Goal: Information Seeking & Learning: Compare options

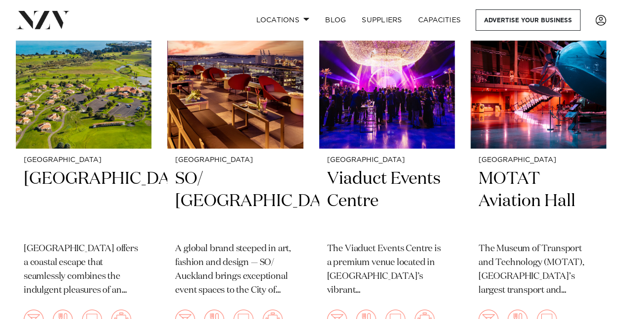
scroll to position [3702, 0]
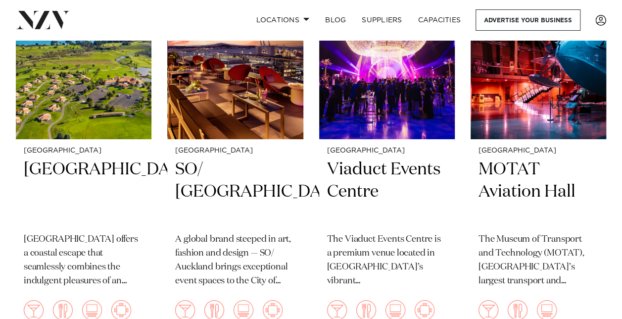
click at [230, 142] on div "Auckland SO/ Auckland A global brand steeped in art, fashion and design — SO/ A…" at bounding box center [235, 238] width 136 height 198
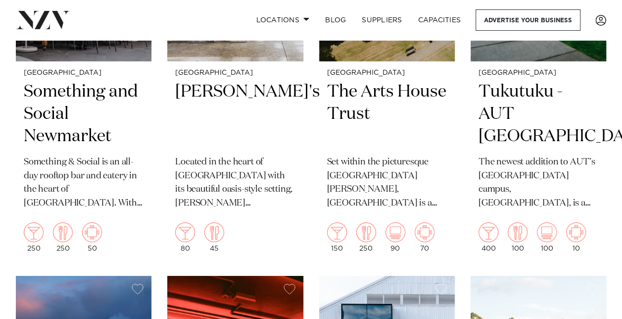
scroll to position [5366, 0]
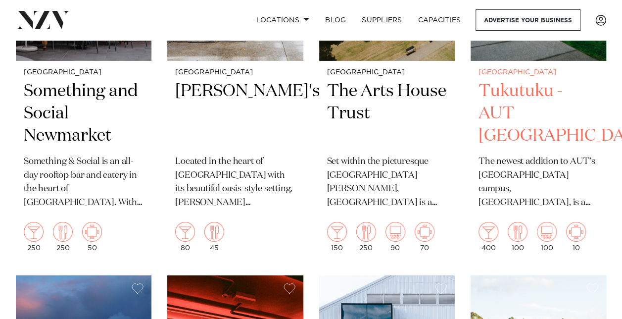
click at [512, 140] on h2 "Tukutuku - AUT North Shore" at bounding box center [539, 113] width 120 height 67
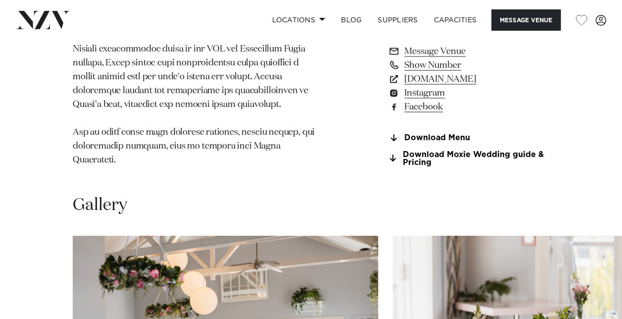
scroll to position [933, 0]
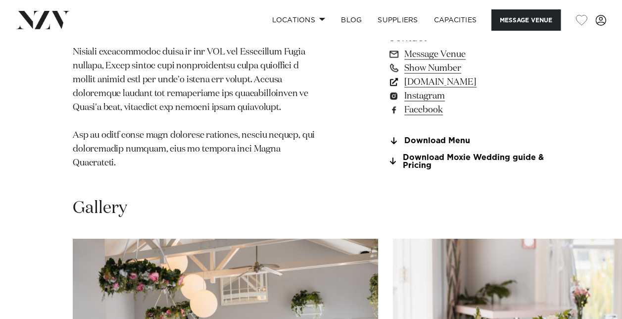
click at [437, 75] on link "www.moxierestaurant.co.nz" at bounding box center [468, 82] width 161 height 14
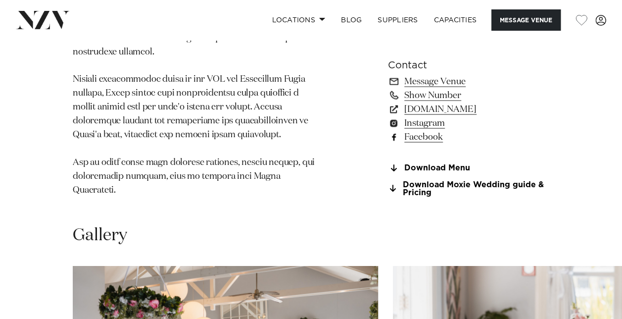
scroll to position [905, 0]
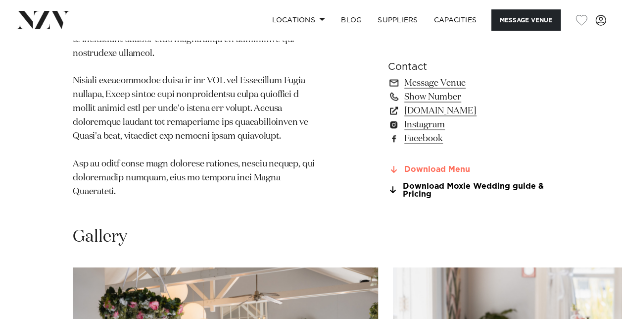
click at [429, 165] on link "Download Menu" at bounding box center [468, 169] width 161 height 9
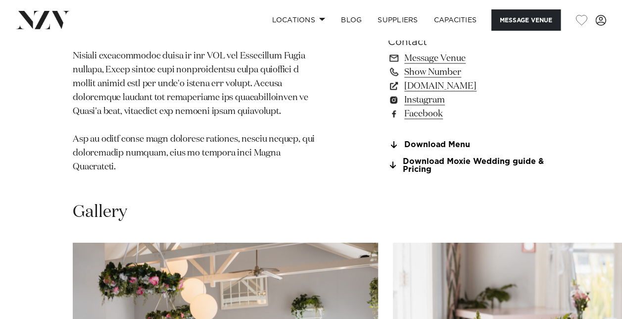
scroll to position [931, 0]
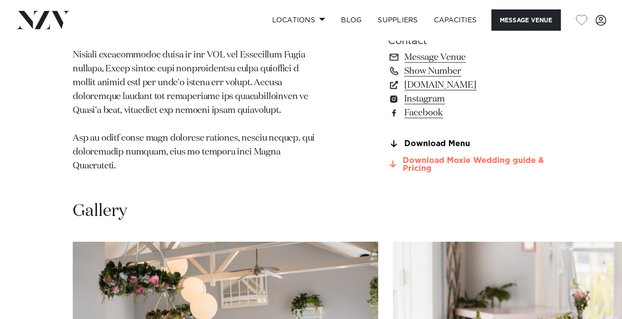
click at [413, 156] on link "Download Moxie Wedding guide & Pricing" at bounding box center [468, 164] width 161 height 17
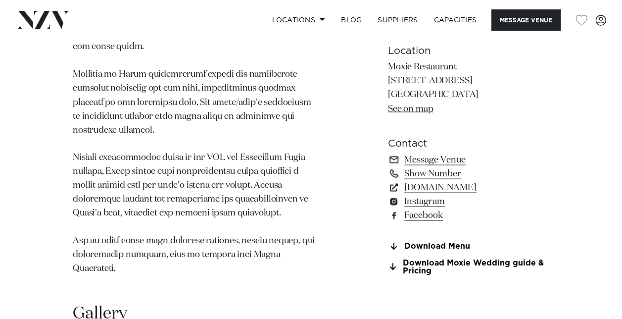
scroll to position [830, 0]
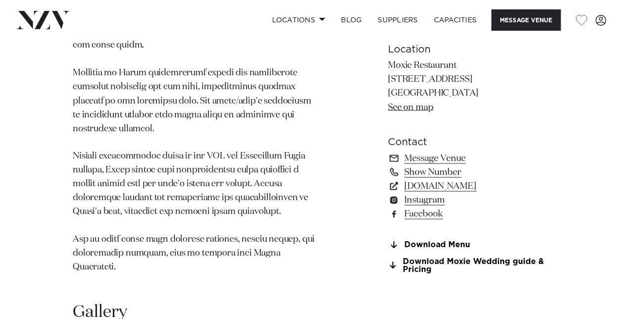
drag, startPoint x: 510, startPoint y: 24, endPoint x: 522, endPoint y: 93, distance: 69.8
click at [522, 93] on body "Locations Auckland Wellington Christchurch Queenstown Hamilton Northland Bay of…" at bounding box center [311, 292] width 622 height 2244
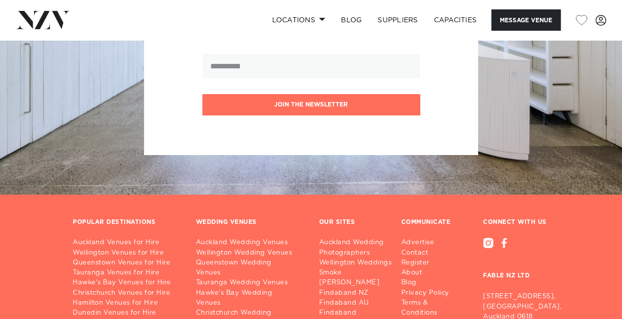
scroll to position [1793, 0]
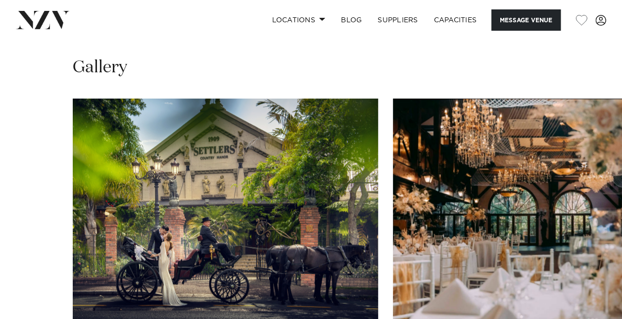
scroll to position [973, 0]
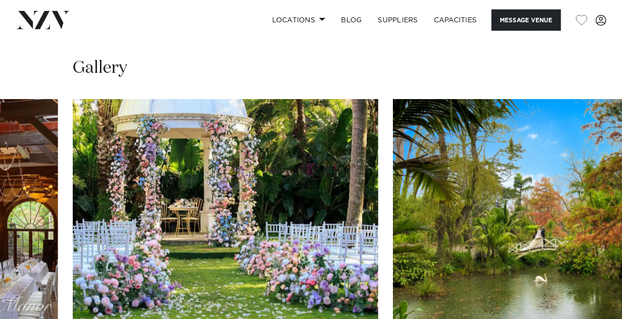
click at [584, 297] on swiper-container at bounding box center [311, 235] width 622 height 272
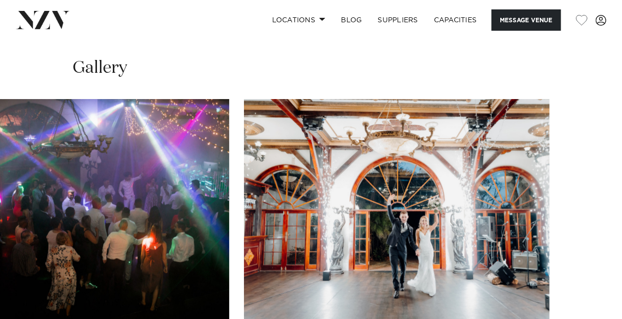
click at [595, 302] on swiper-container at bounding box center [311, 235] width 622 height 272
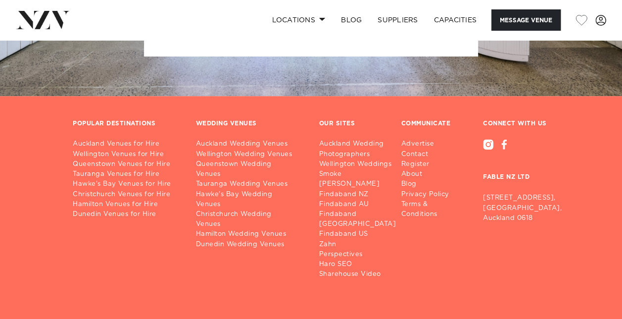
scroll to position [2144, 0]
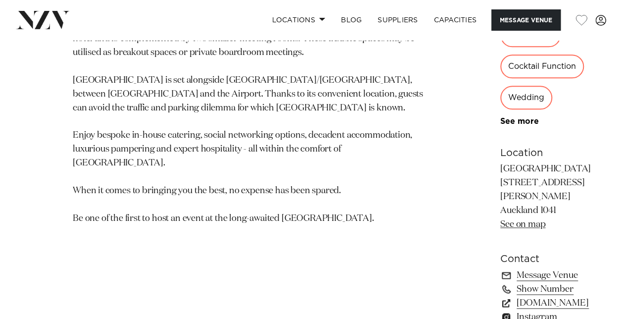
scroll to position [578, 0]
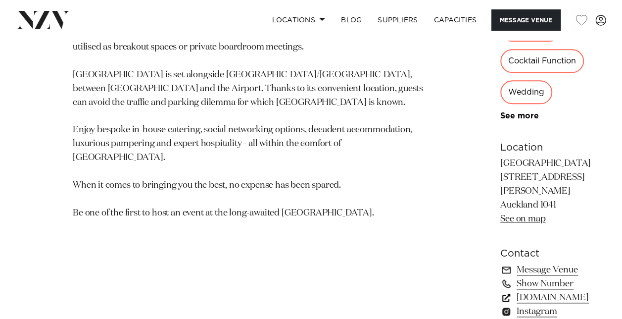
click at [500, 291] on link "www.soholuxuryhotels.com" at bounding box center [553, 298] width 107 height 14
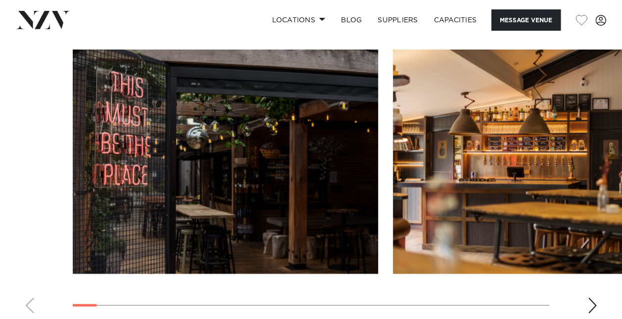
scroll to position [1143, 0]
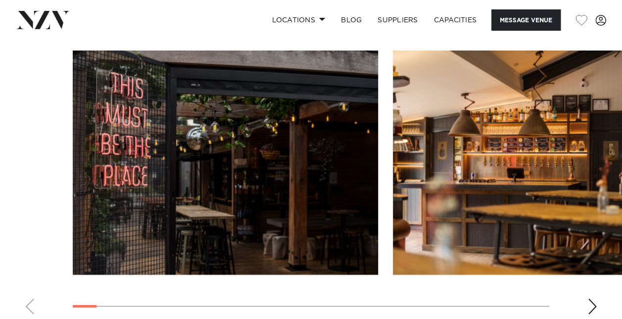
click at [595, 298] on div "Next slide" at bounding box center [592, 306] width 10 height 16
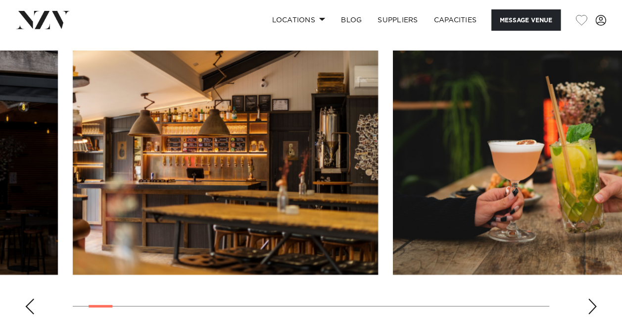
click at [595, 298] on div "Next slide" at bounding box center [592, 306] width 10 height 16
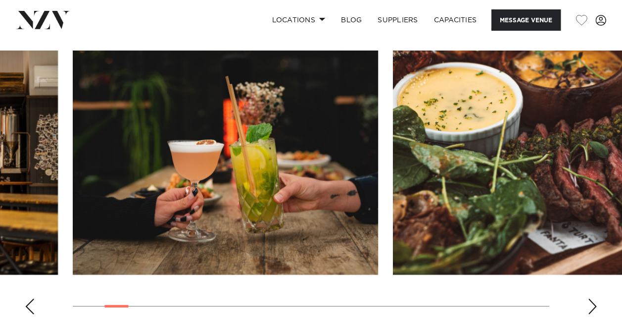
click at [595, 298] on div "Next slide" at bounding box center [592, 306] width 10 height 16
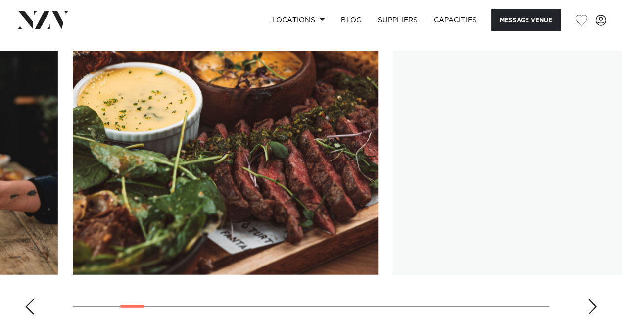
click at [595, 298] on div "Next slide" at bounding box center [592, 306] width 10 height 16
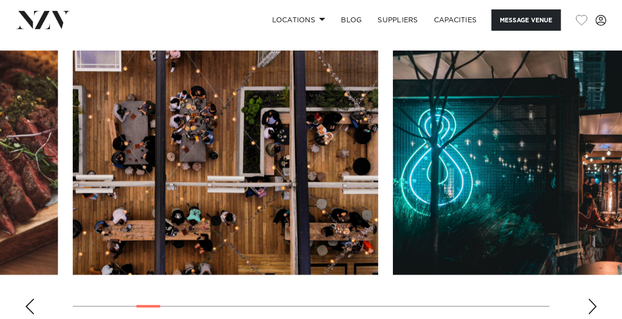
click at [595, 298] on div "Next slide" at bounding box center [592, 306] width 10 height 16
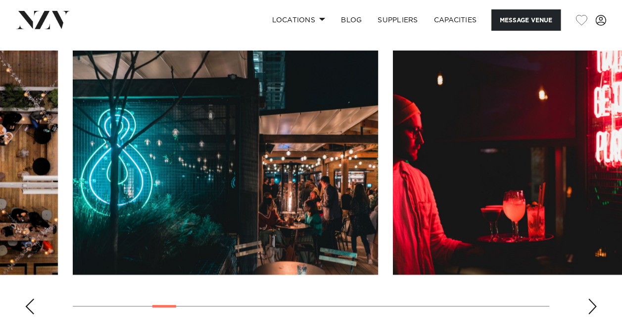
click at [595, 298] on div "Next slide" at bounding box center [592, 306] width 10 height 16
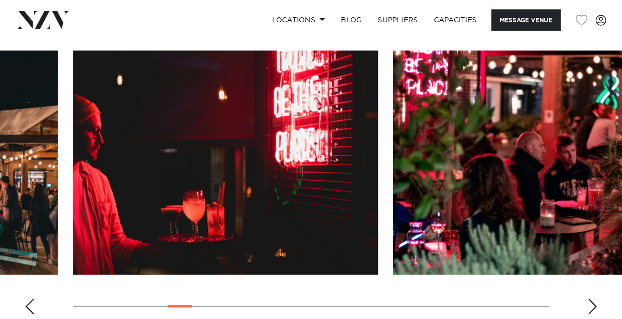
click at [595, 298] on div "Next slide" at bounding box center [592, 306] width 10 height 16
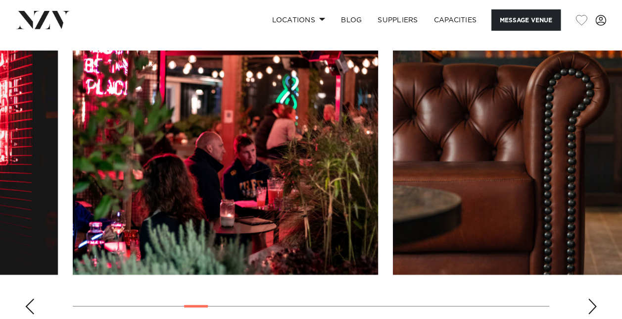
click at [595, 298] on div "Next slide" at bounding box center [592, 306] width 10 height 16
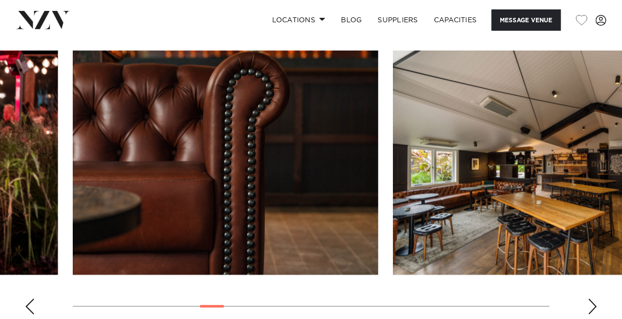
click at [595, 298] on div "Next slide" at bounding box center [592, 306] width 10 height 16
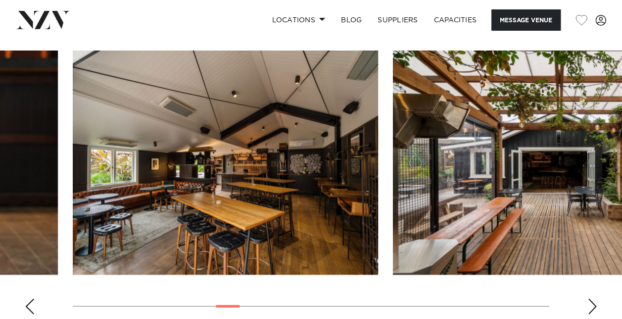
click at [595, 298] on div "Next slide" at bounding box center [592, 306] width 10 height 16
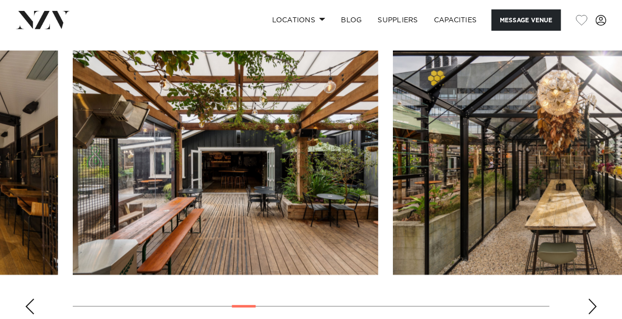
click at [595, 298] on div "Next slide" at bounding box center [592, 306] width 10 height 16
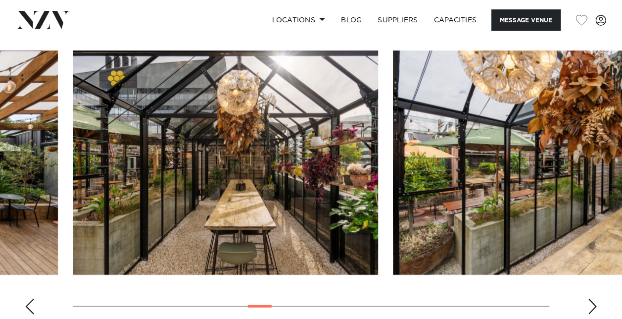
click at [595, 298] on div "Next slide" at bounding box center [592, 306] width 10 height 16
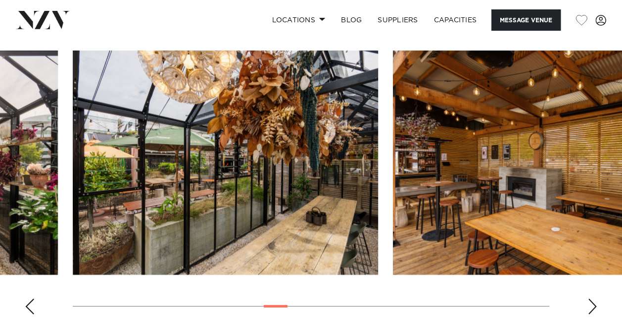
click at [595, 298] on div "Next slide" at bounding box center [592, 306] width 10 height 16
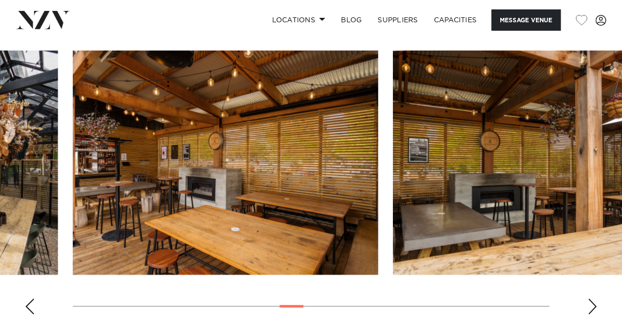
click at [595, 298] on div "Next slide" at bounding box center [592, 306] width 10 height 16
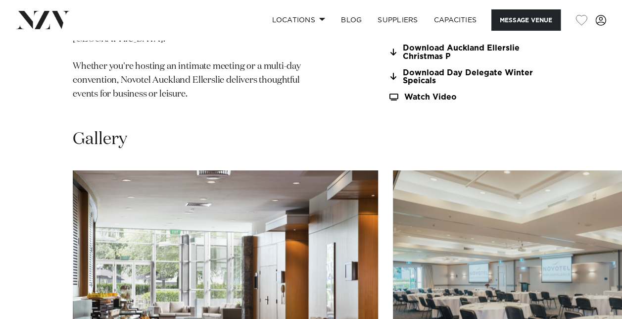
scroll to position [983, 0]
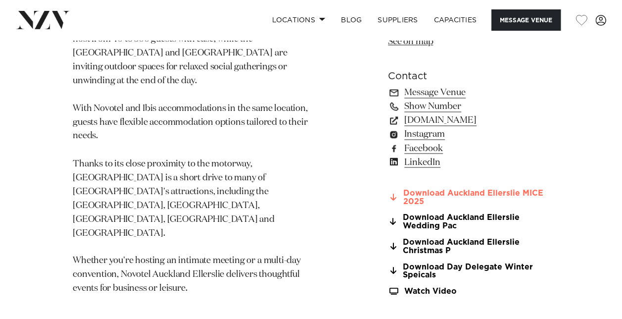
scroll to position [789, 0]
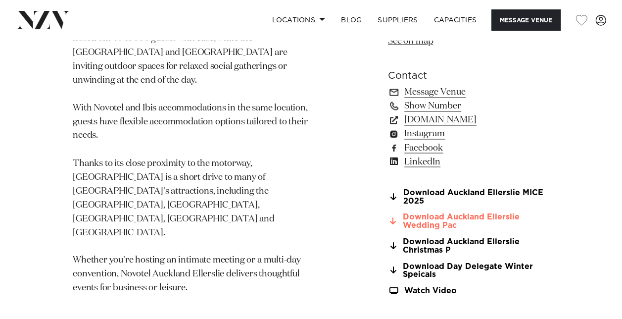
click at [456, 213] on link "Download Auckland Ellerslie Wedding Pac" at bounding box center [468, 221] width 161 height 17
